Goal: Information Seeking & Learning: Find specific fact

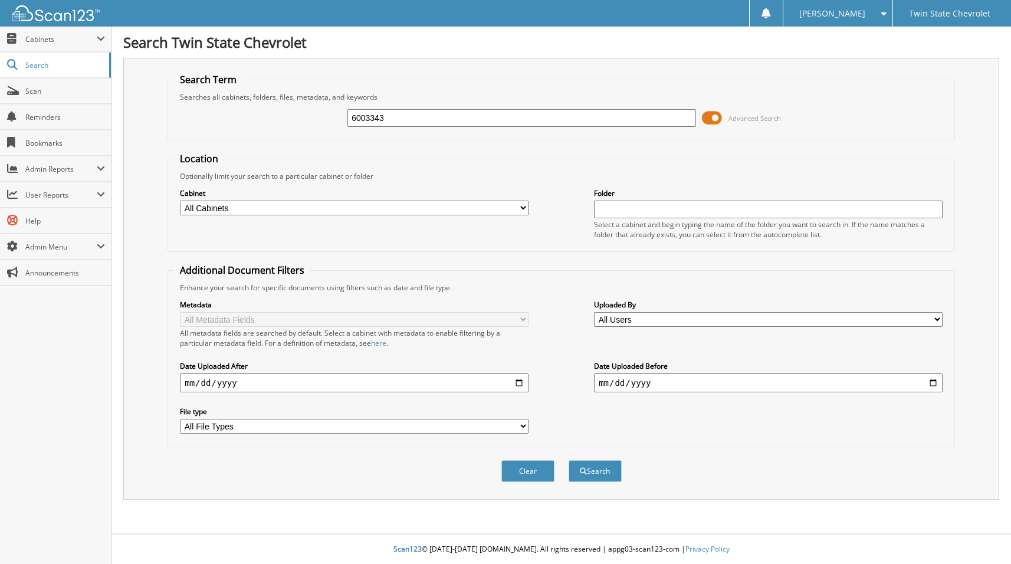
type input "6003343"
click at [569, 460] on button "Search" at bounding box center [595, 471] width 53 height 22
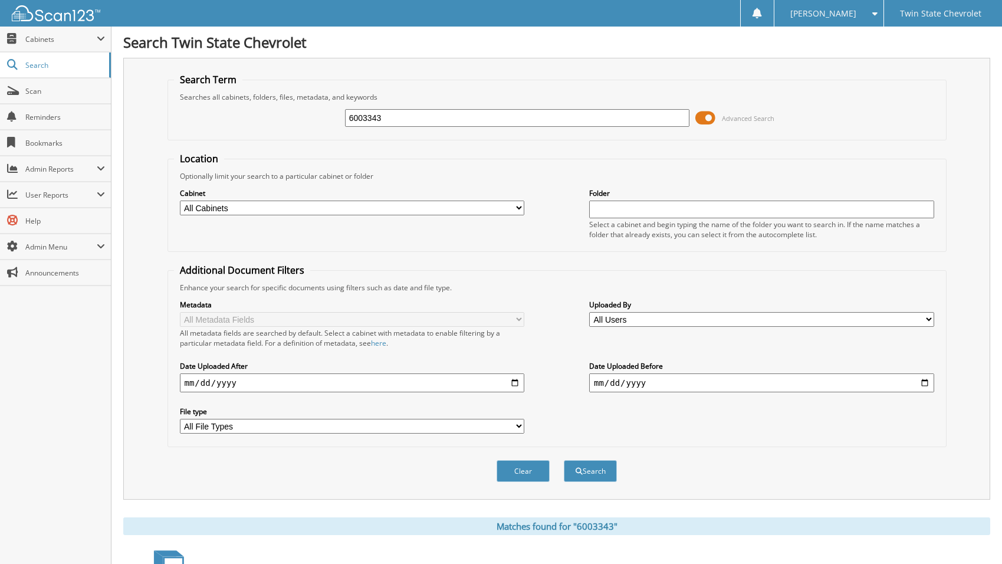
click at [368, 123] on input "6003343" at bounding box center [517, 118] width 345 height 18
type input "60033343"
click at [564, 460] on button "Search" at bounding box center [590, 471] width 53 height 22
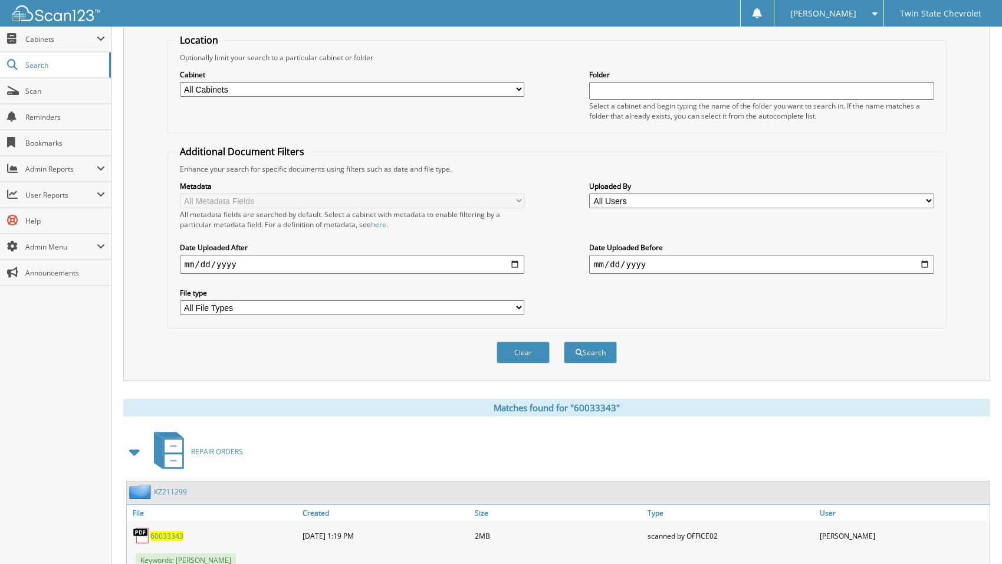
scroll to position [161, 0]
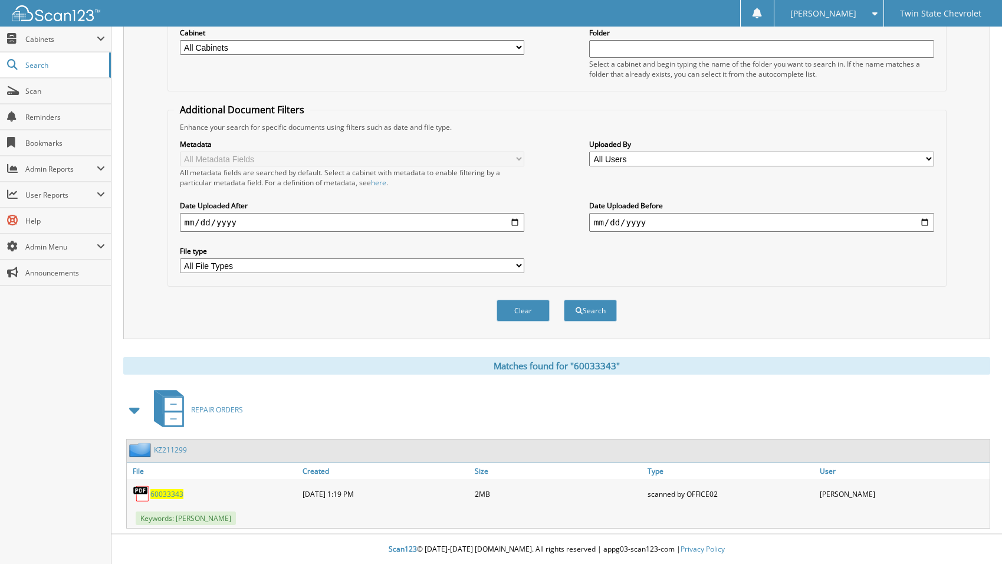
click at [166, 488] on div "60033343" at bounding box center [213, 494] width 173 height 24
click at [166, 491] on span "60033343" at bounding box center [166, 494] width 33 height 10
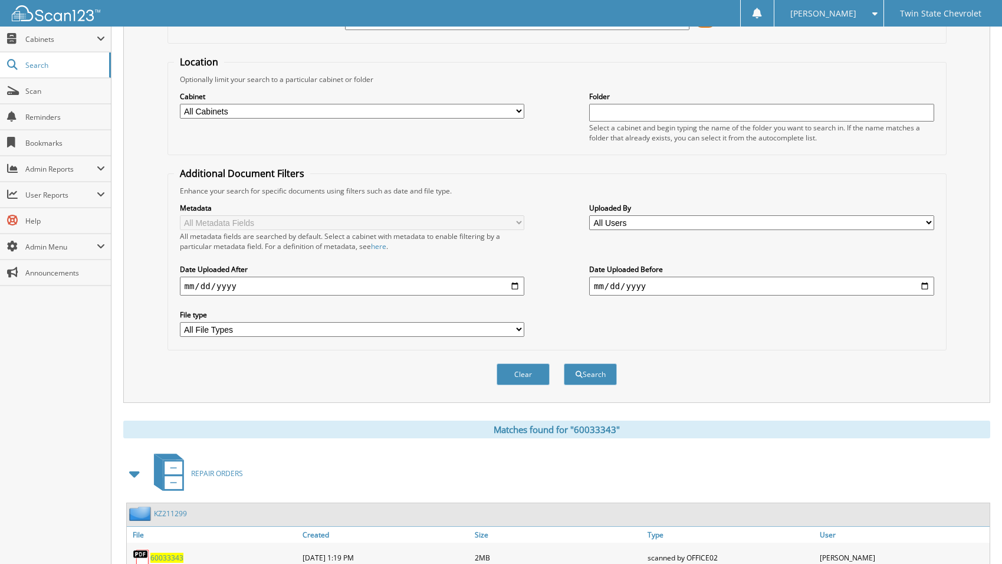
scroll to position [0, 0]
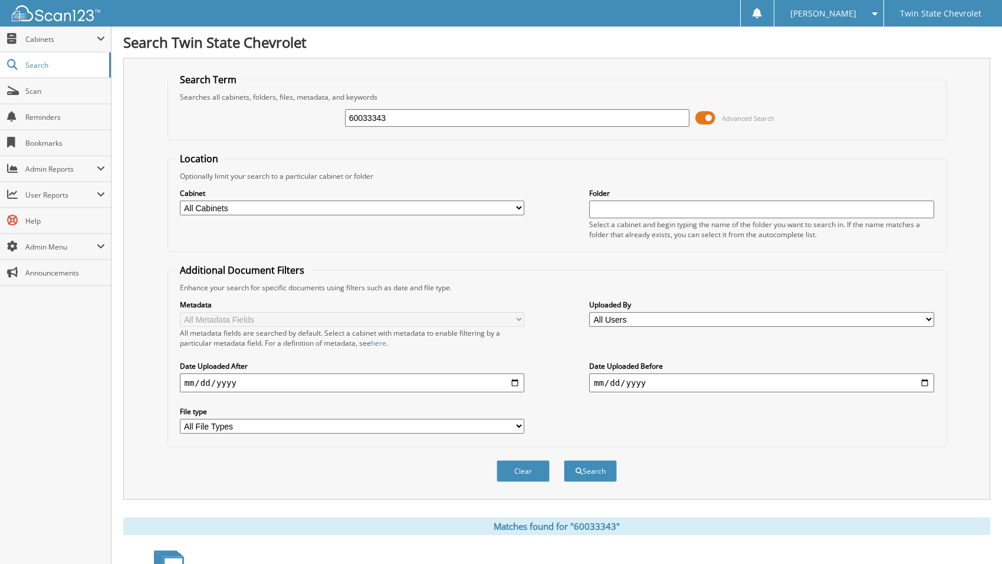
drag, startPoint x: 399, startPoint y: 114, endPoint x: 139, endPoint y: 132, distance: 260.2
click at [139, 132] on div "Search Term Searches all cabinets, folders, files, metadata, and keywords 60033…" at bounding box center [556, 279] width 867 height 442
type input "BRidges,j"
click at [564, 460] on button "Search" at bounding box center [590, 471] width 53 height 22
type input "Bridges, j"
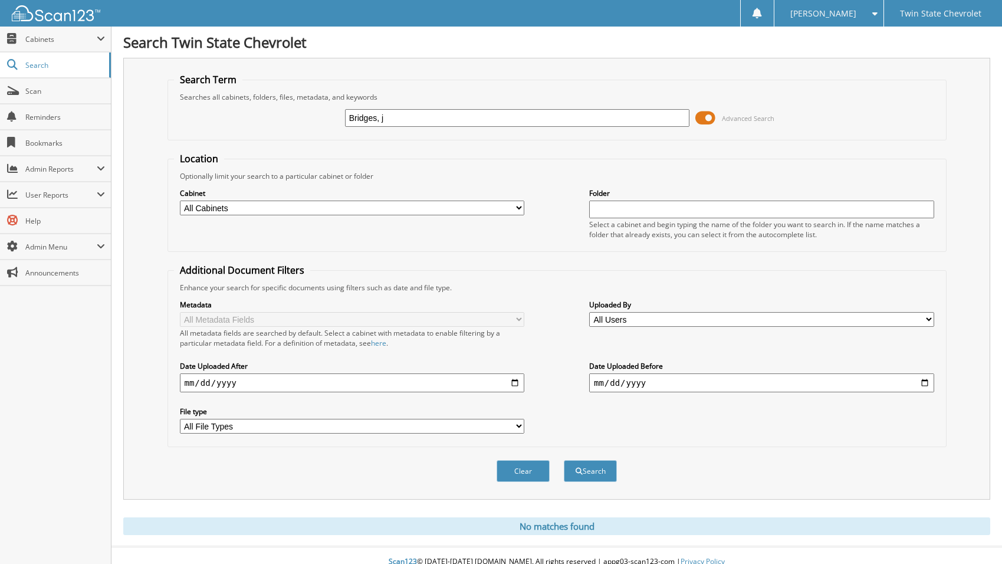
click at [564, 460] on button "Search" at bounding box center [590, 471] width 53 height 22
drag, startPoint x: 392, startPoint y: 113, endPoint x: 377, endPoint y: 114, distance: 14.2
click at [377, 114] on input "Bridges, j" at bounding box center [517, 118] width 345 height 18
type input "Bridges"
click at [564, 460] on button "Search" at bounding box center [590, 471] width 53 height 22
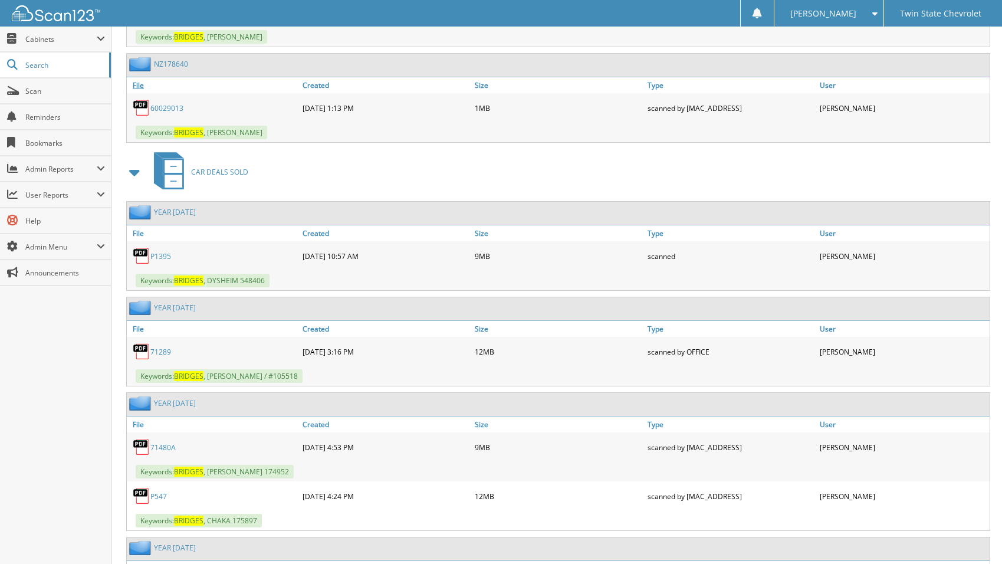
scroll to position [4070, 0]
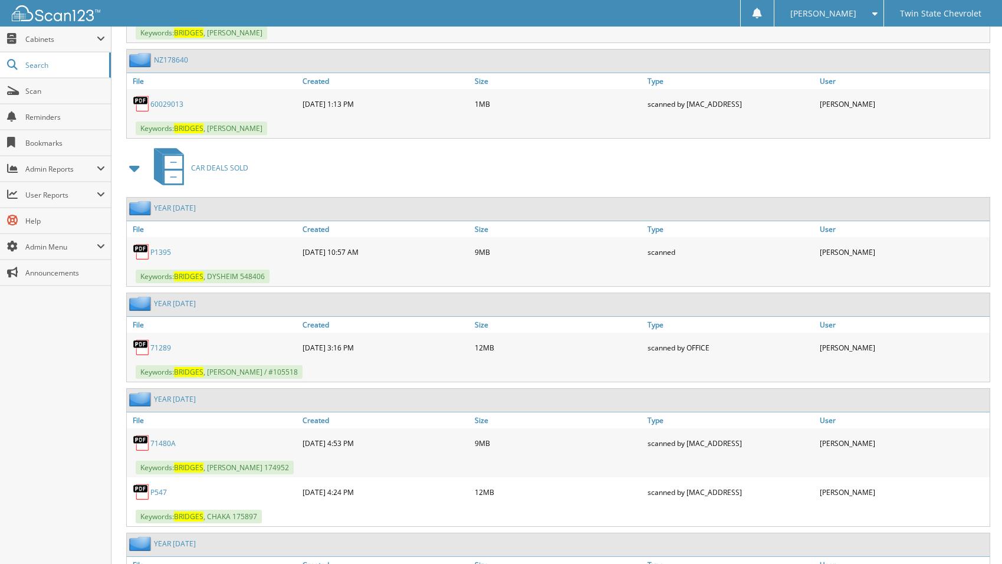
click at [134, 174] on span at bounding box center [135, 167] width 17 height 21
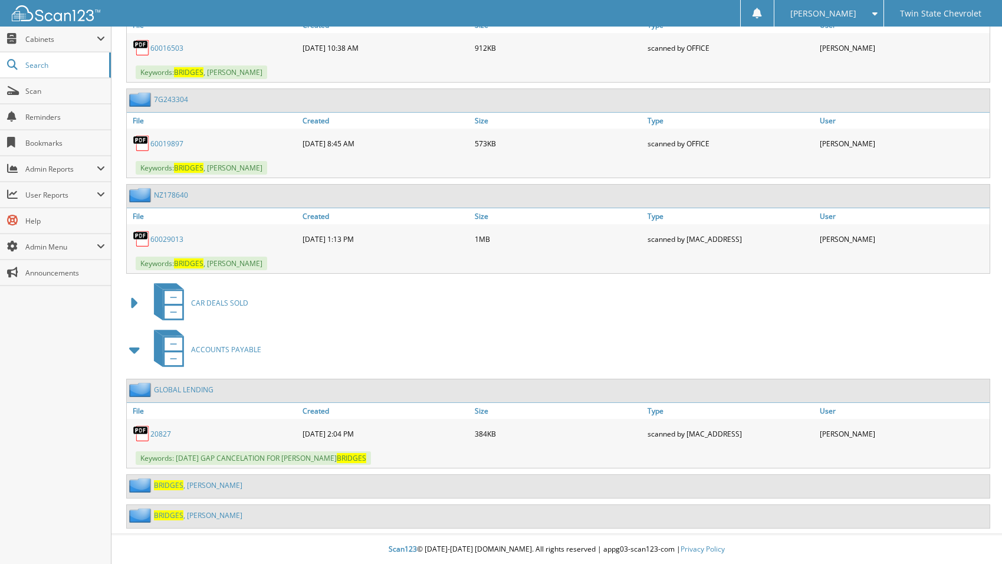
scroll to position [3935, 0]
click at [130, 353] on span at bounding box center [135, 349] width 17 height 21
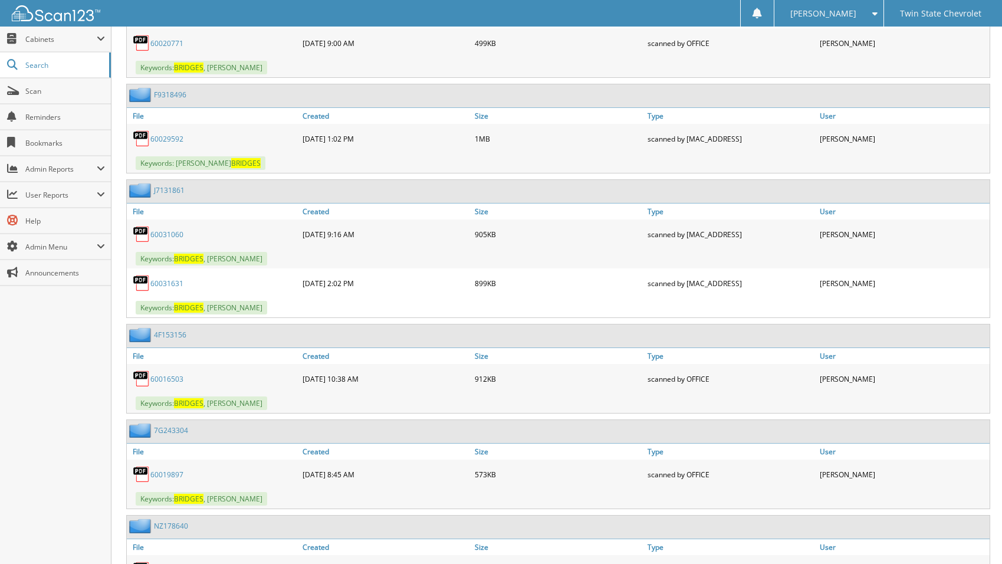
scroll to position [3603, 0]
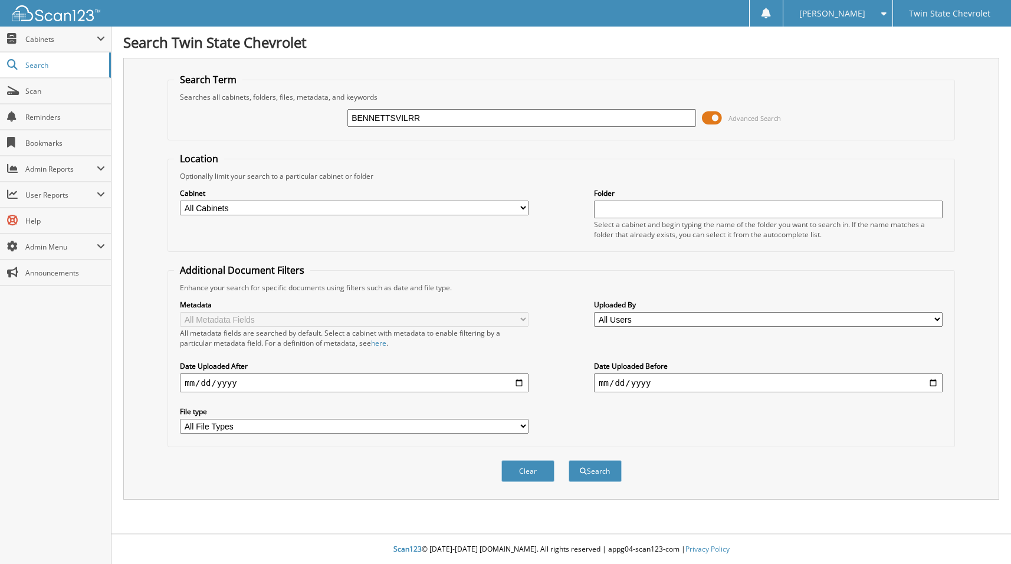
type input "BENNETTSVILRR"
click at [569, 460] on button "Search" at bounding box center [595, 471] width 53 height 22
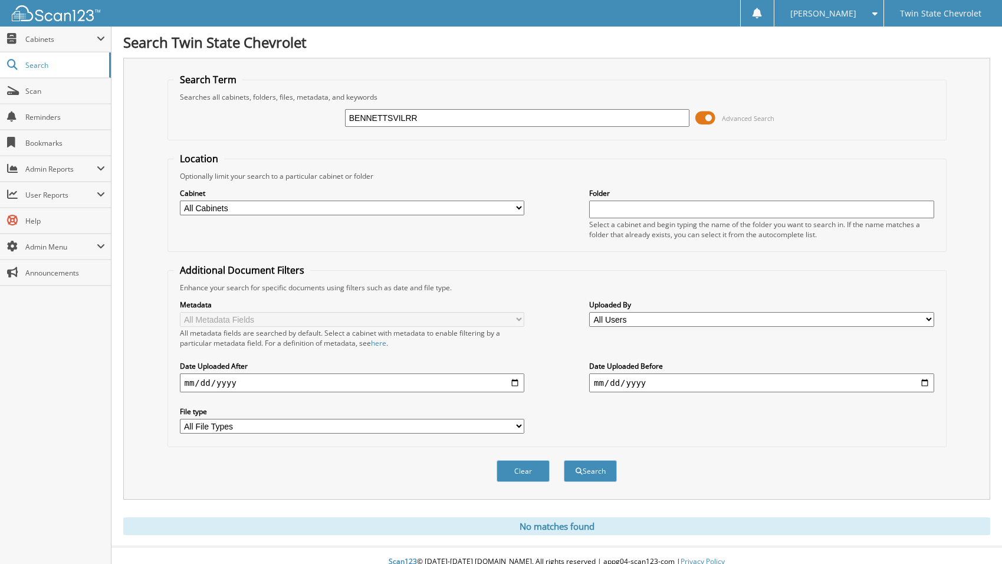
drag, startPoint x: 423, startPoint y: 109, endPoint x: 226, endPoint y: 119, distance: 197.3
click at [226, 119] on div "BENNETTSVILRR Advanced Search" at bounding box center [557, 118] width 766 height 32
drag, startPoint x: 475, startPoint y: 122, endPoint x: -153, endPoint y: 143, distance: 628.5
click at [0, 143] on html "[PERSON_NAME] Settings Logout Twin State Chevrolet Close Cabinets My Company Se…" at bounding box center [501, 288] width 1002 height 576
type input "[GEOGRAPHIC_DATA]"
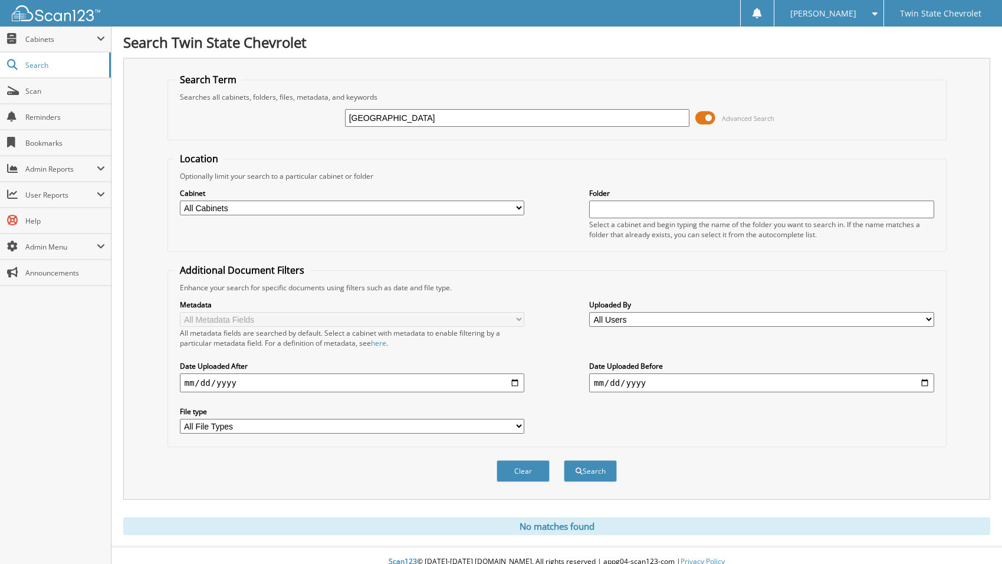
click at [564, 460] on button "Search" at bounding box center [590, 471] width 53 height 22
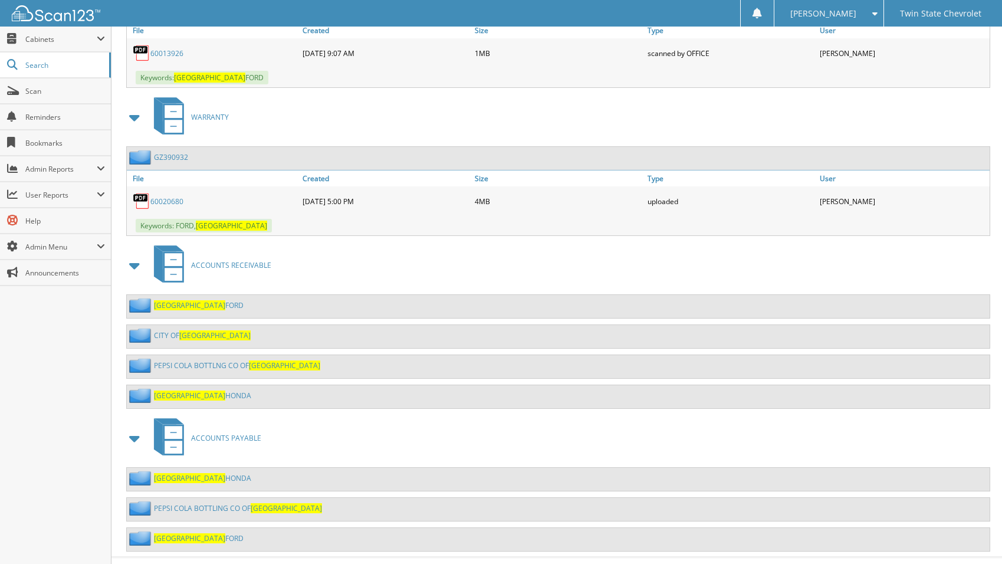
scroll to position [1438, 0]
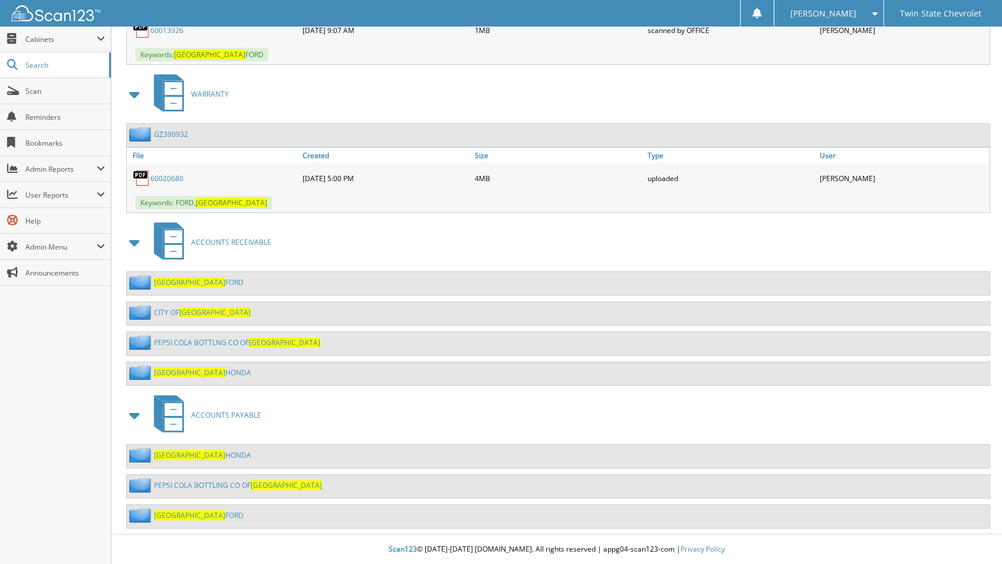
click at [179, 515] on span "[GEOGRAPHIC_DATA]" at bounding box center [189, 515] width 71 height 10
